Goal: Information Seeking & Learning: Learn about a topic

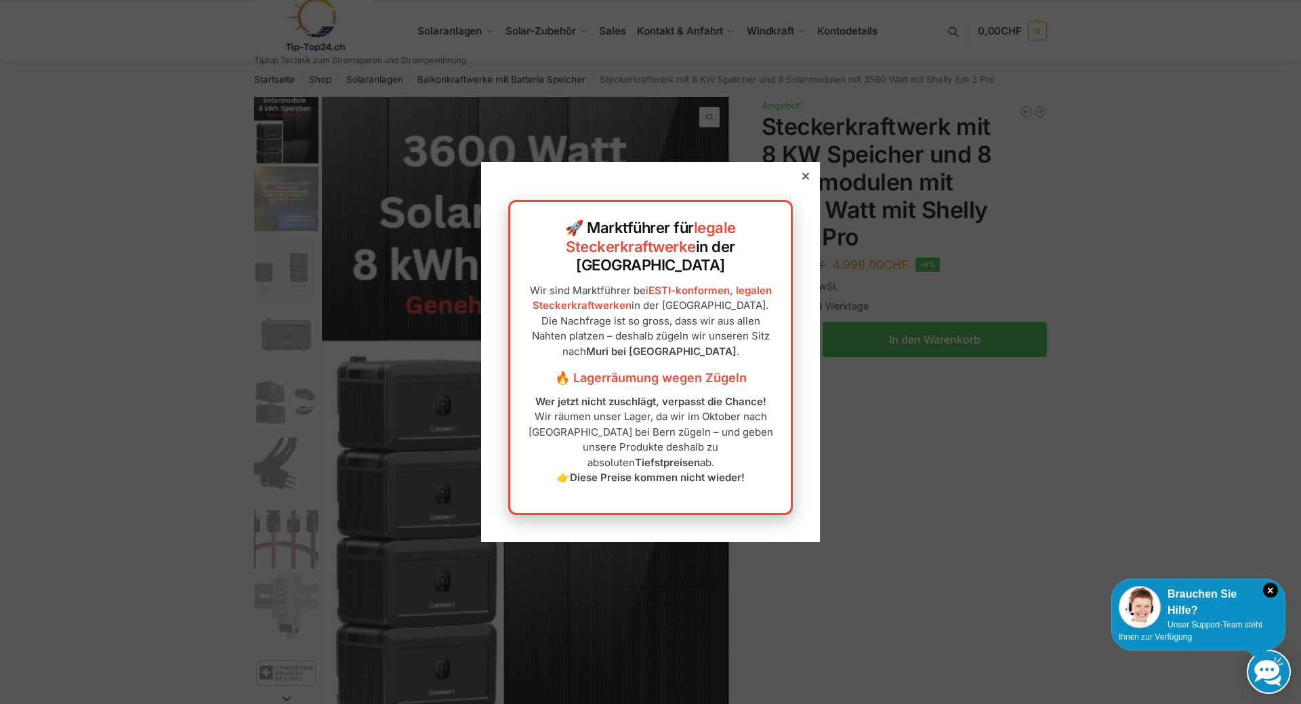
click at [802, 180] on icon at bounding box center [805, 176] width 7 height 7
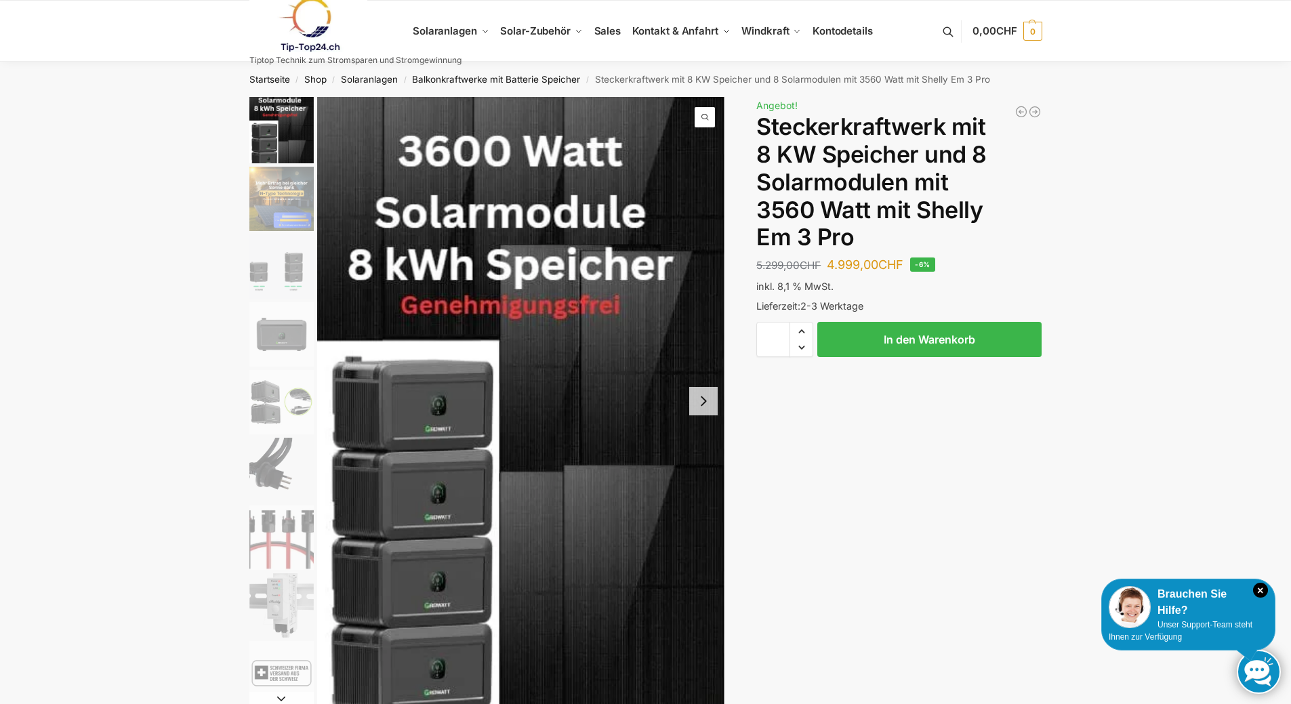
click at [268, 199] on img "2 / 9" at bounding box center [281, 199] width 64 height 64
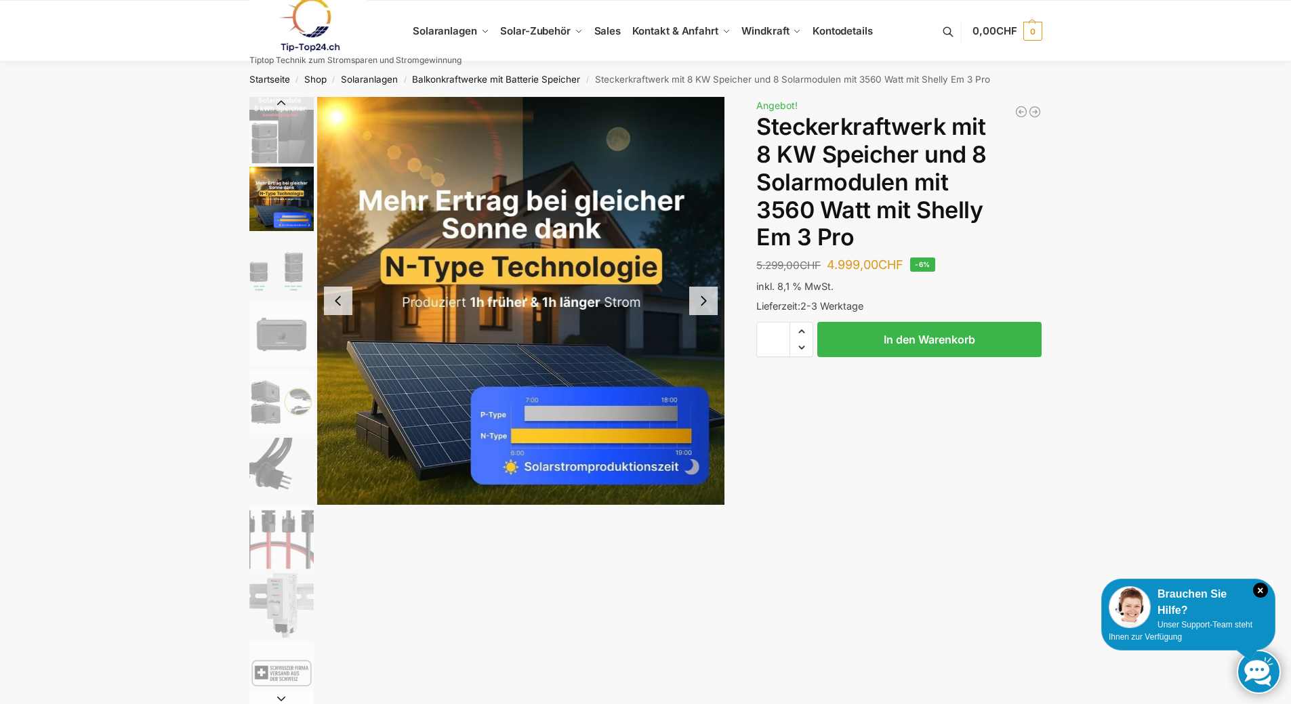
click at [701, 302] on button "Next slide" at bounding box center [703, 301] width 28 height 28
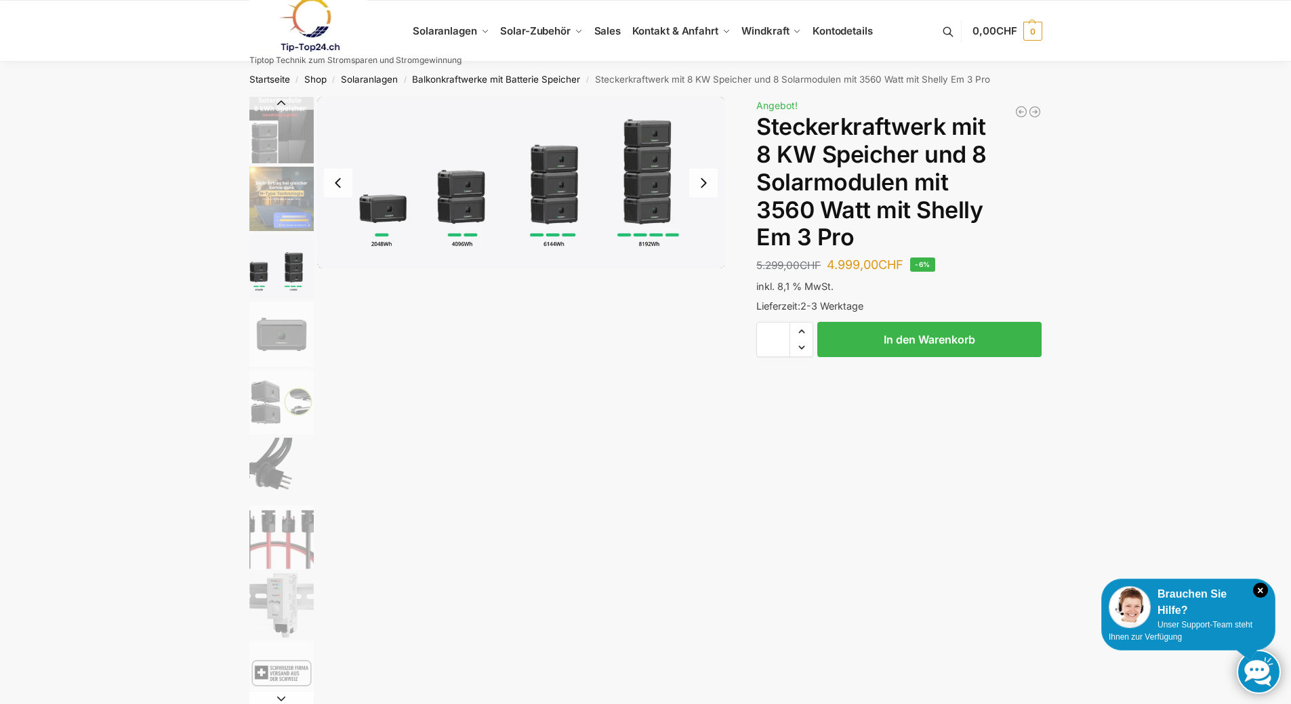
click at [699, 184] on button "Next slide" at bounding box center [703, 183] width 28 height 28
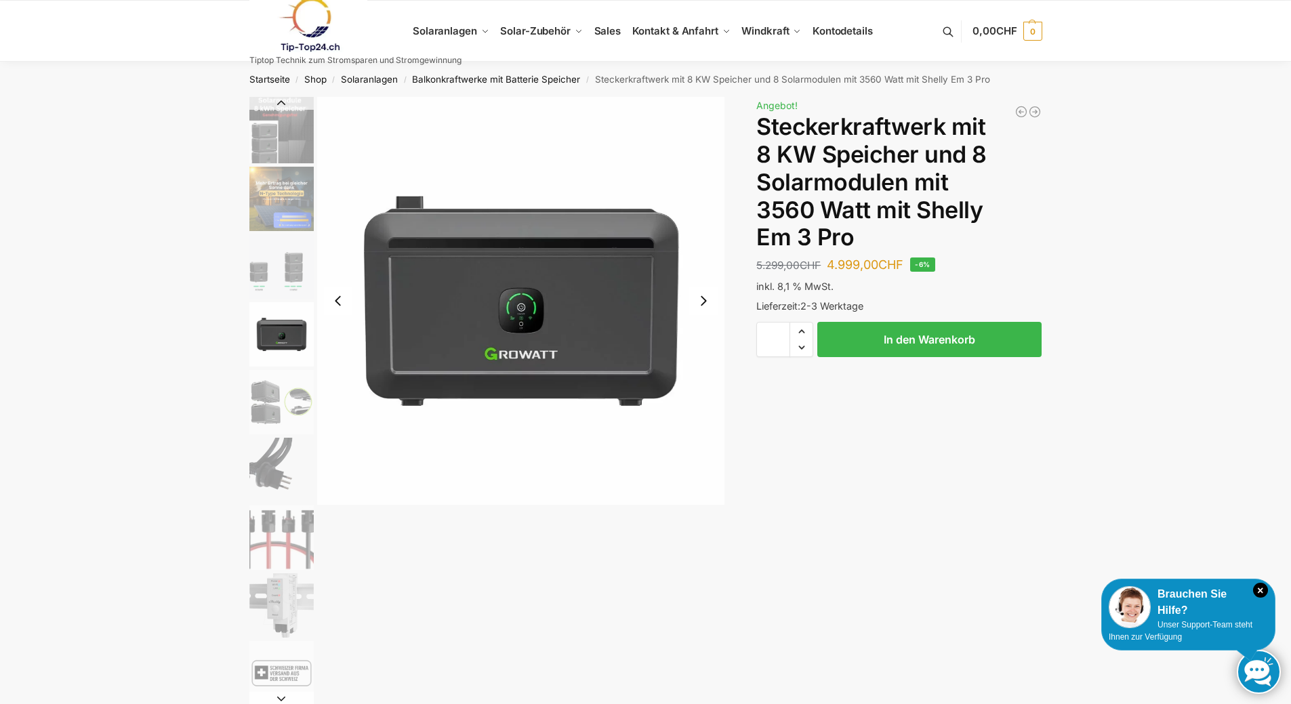
click at [705, 300] on button "Next slide" at bounding box center [703, 301] width 28 height 28
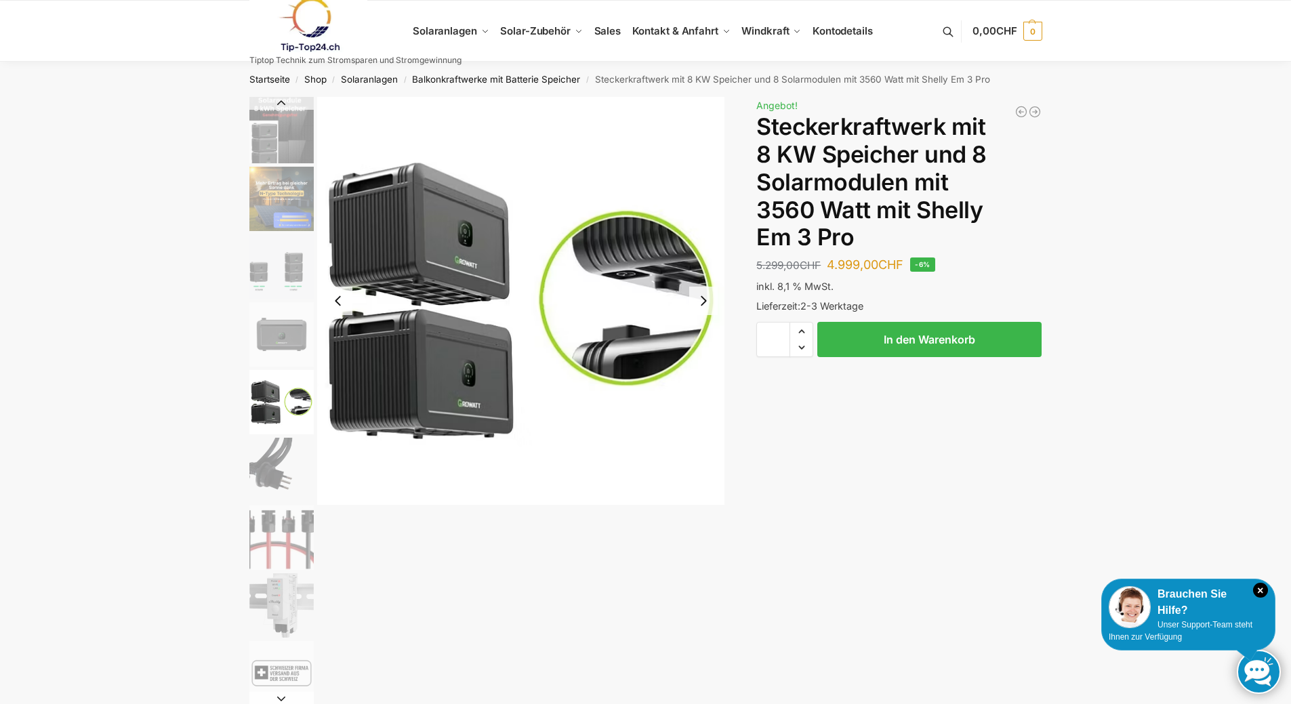
click at [703, 302] on button "Next slide" at bounding box center [703, 301] width 28 height 28
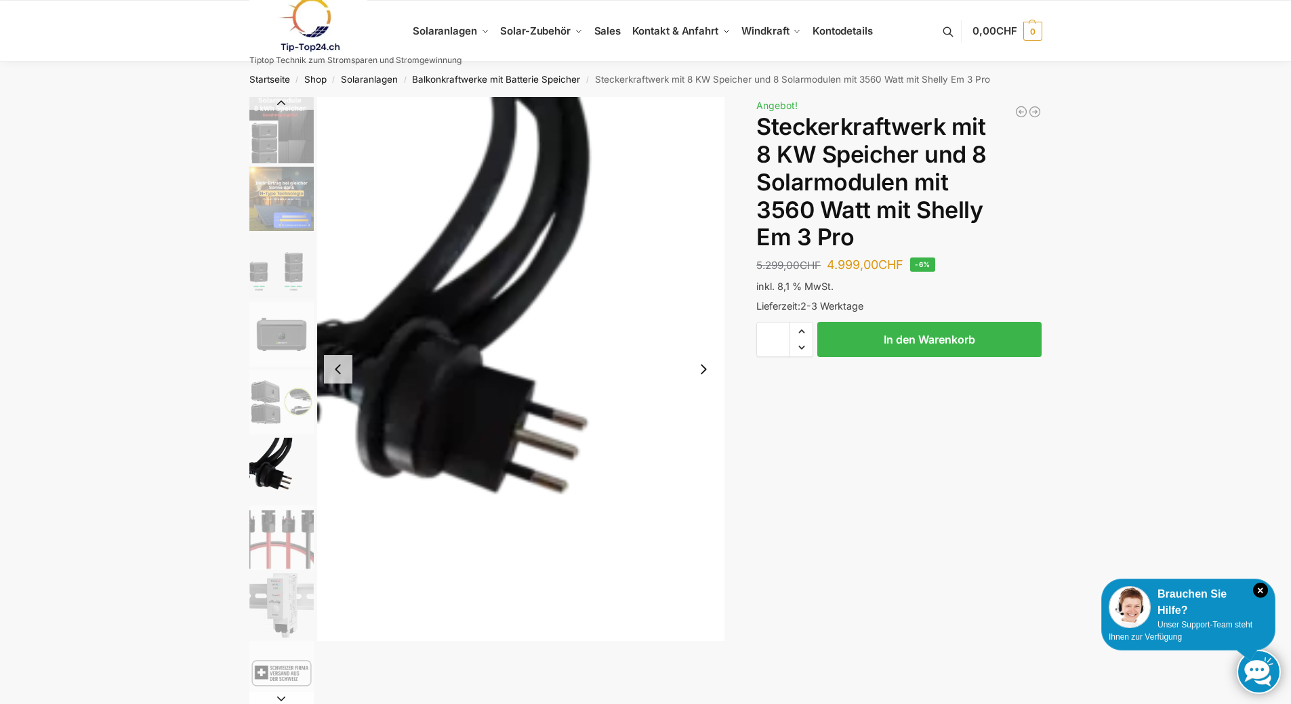
click at [703, 367] on button "Next slide" at bounding box center [703, 369] width 28 height 28
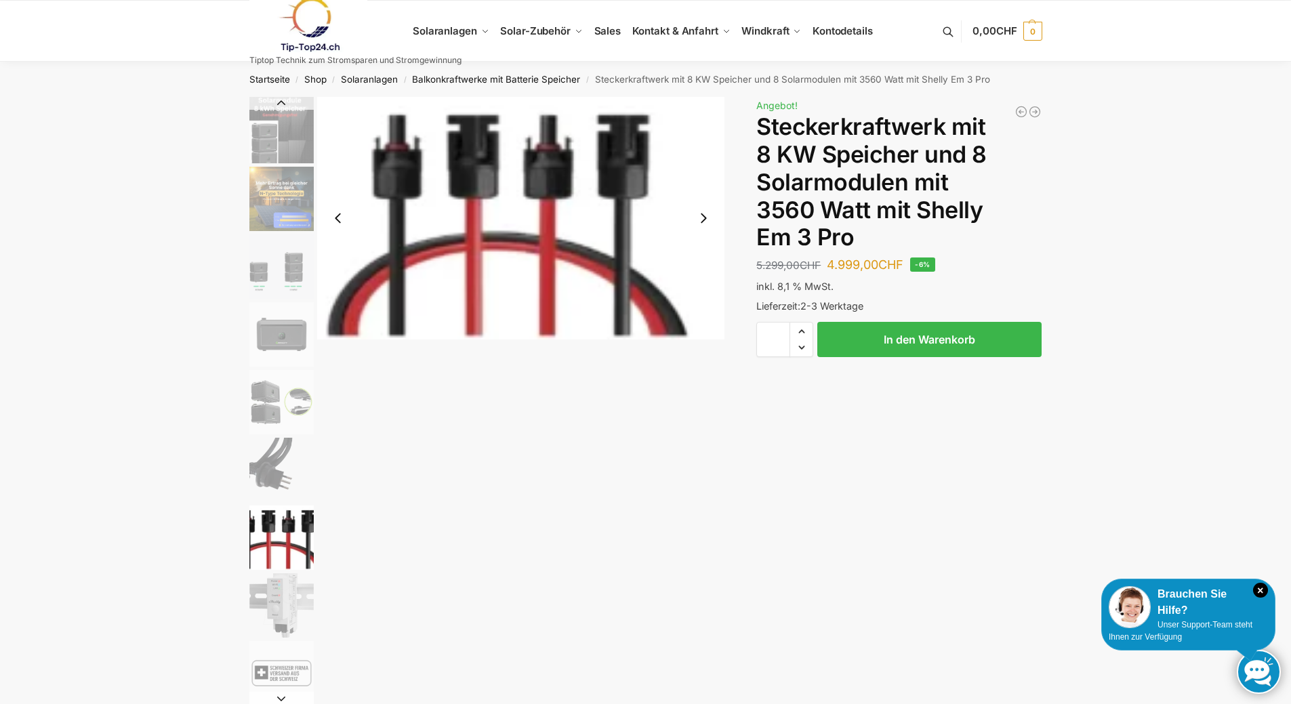
click at [708, 222] on button "Next slide" at bounding box center [703, 218] width 28 height 28
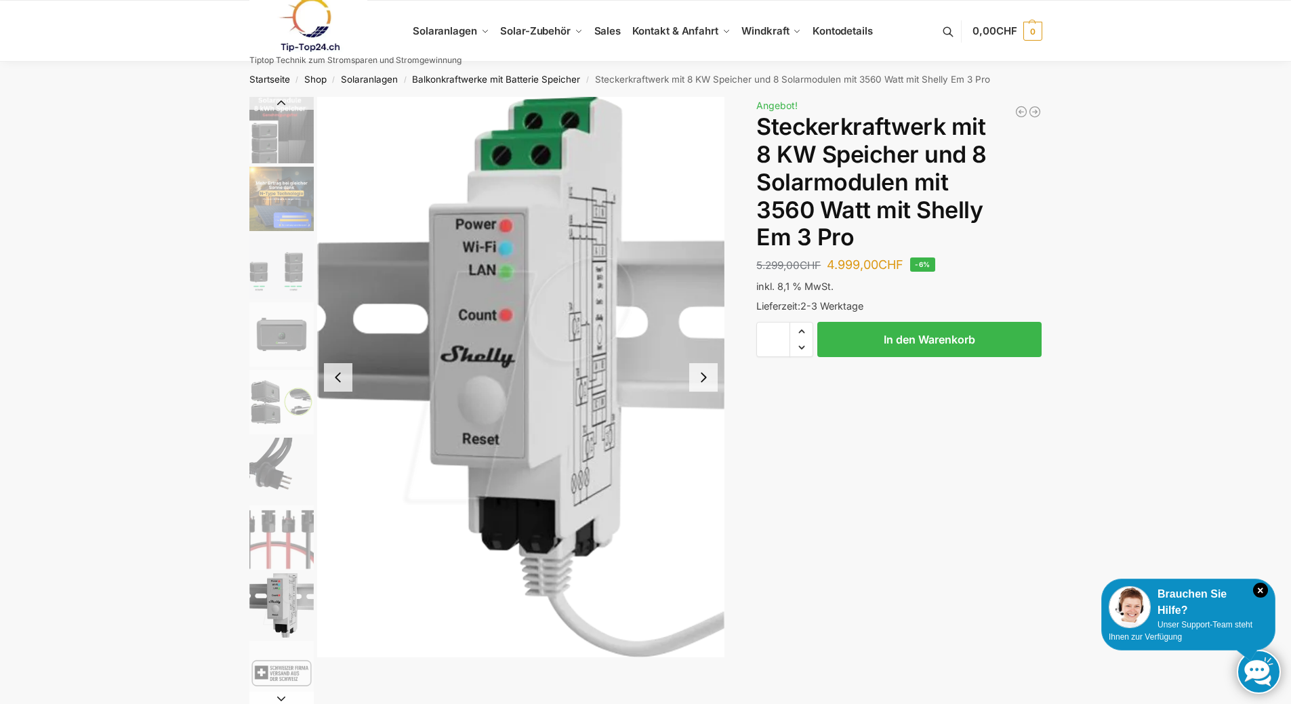
click at [699, 378] on button "Next slide" at bounding box center [703, 377] width 28 height 28
